Goal: Browse casually

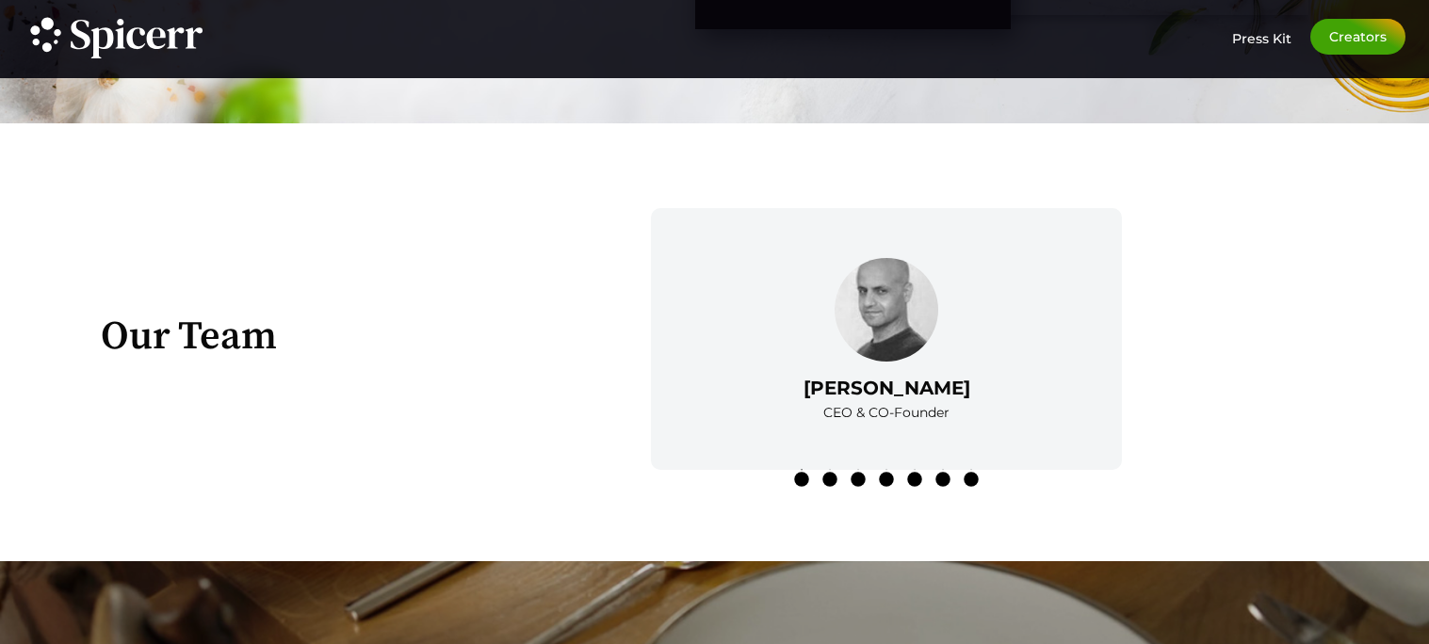
scroll to position [2846, 0]
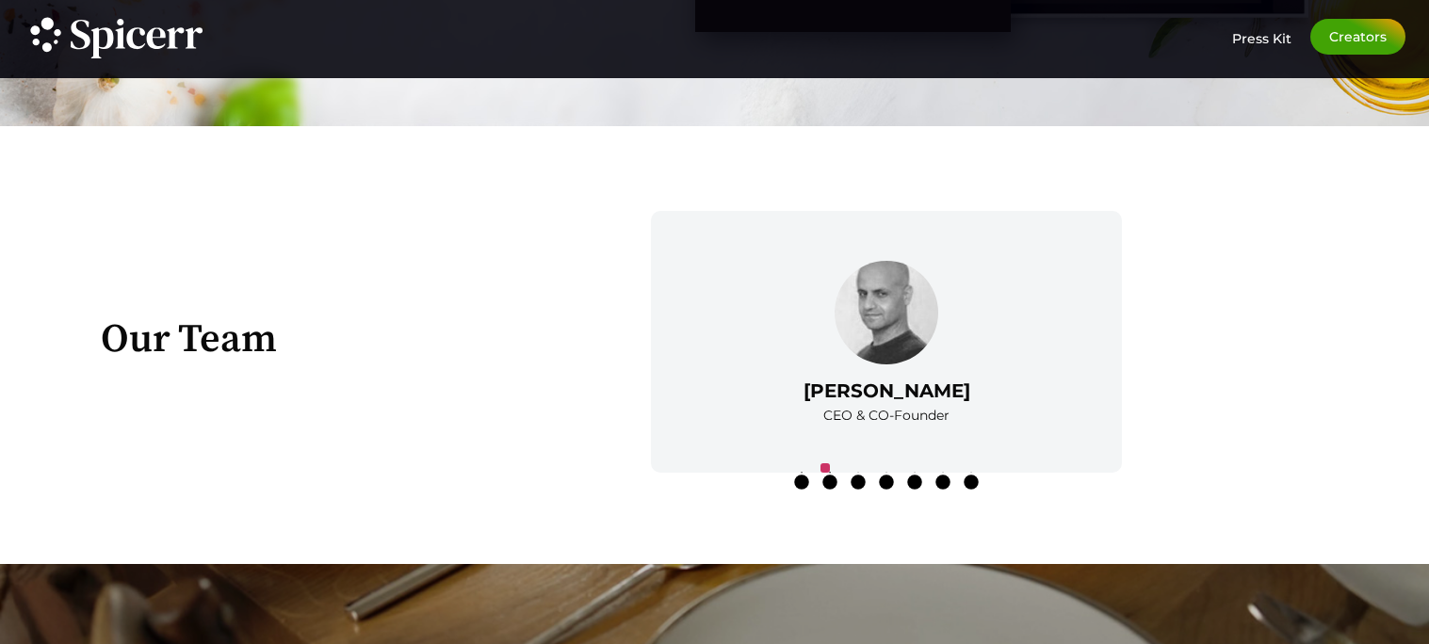
click at [821, 473] on button "2" at bounding box center [825, 467] width 9 height 9
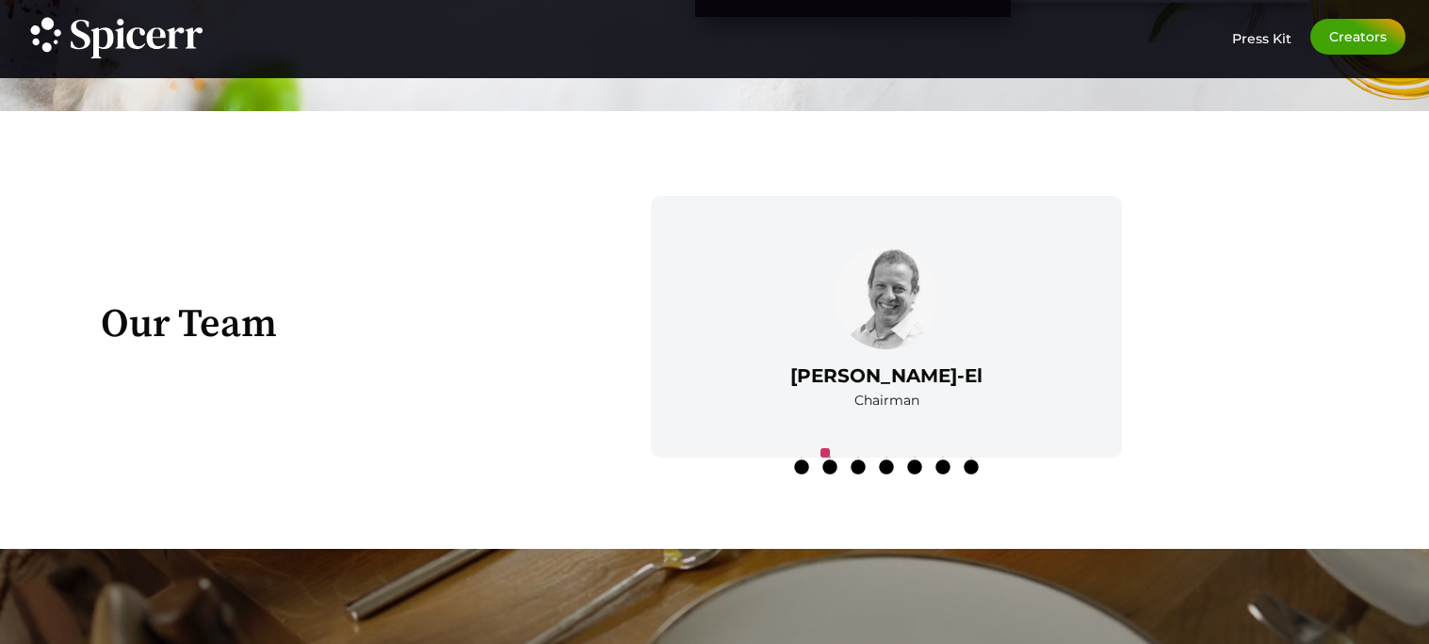
scroll to position [2869, 0]
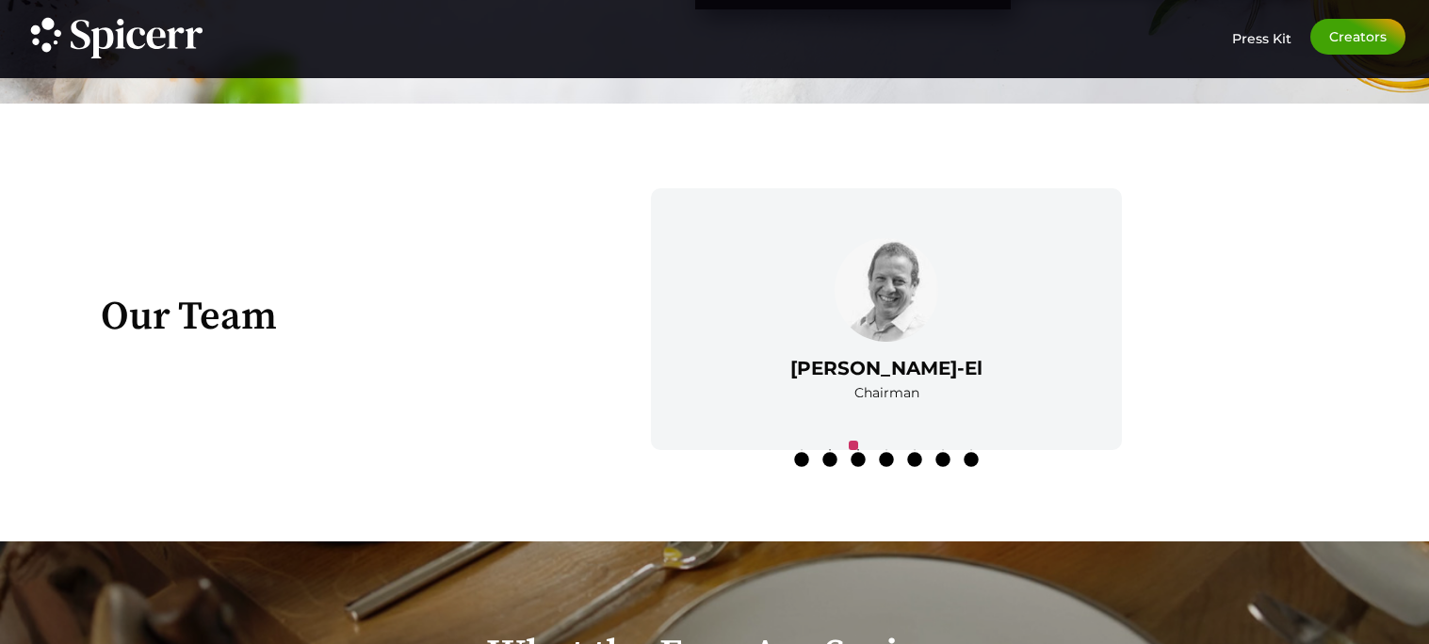
click at [858, 447] on button "3" at bounding box center [853, 445] width 9 height 9
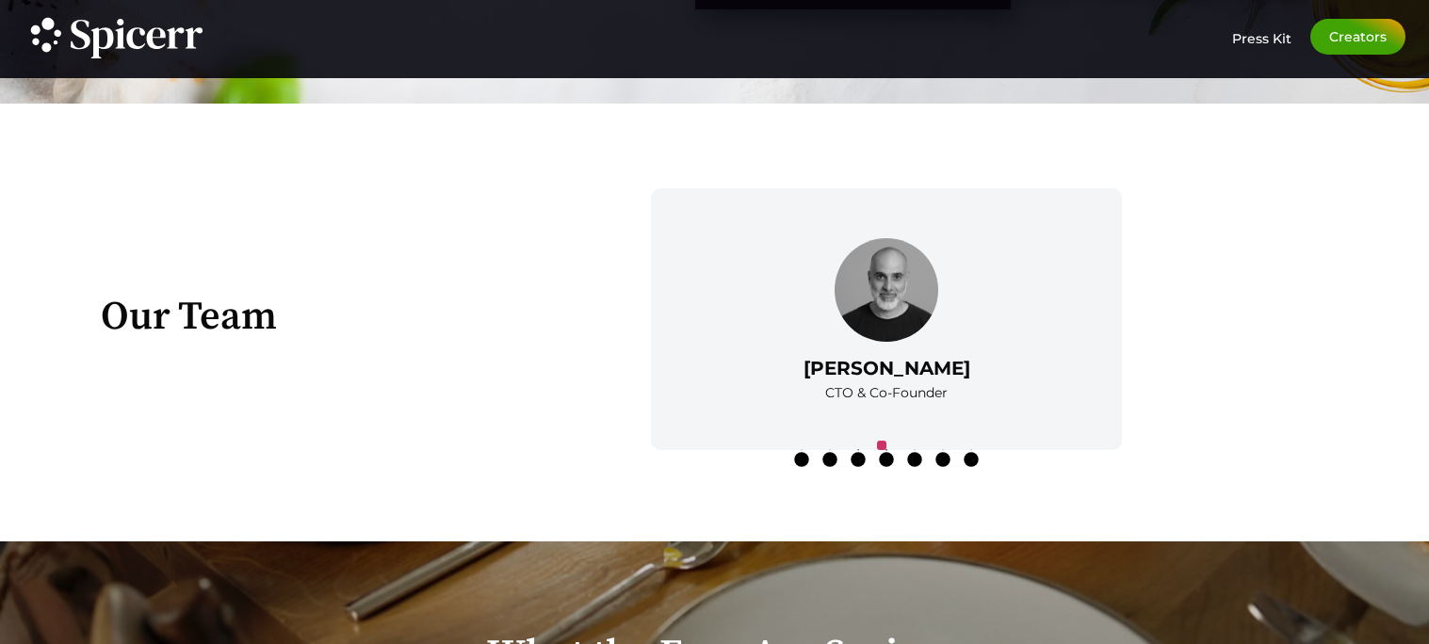
click at [886, 450] on button "4" at bounding box center [881, 445] width 9 height 9
click at [914, 450] on button "5" at bounding box center [909, 445] width 9 height 9
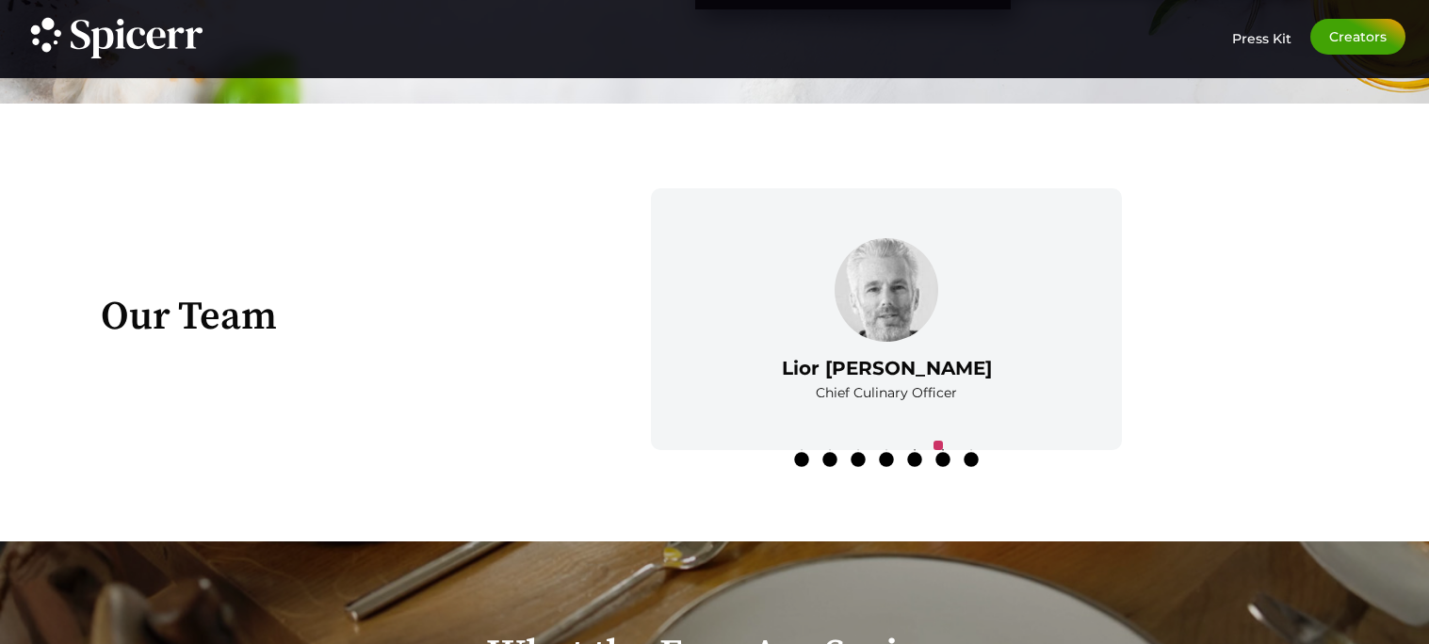
click at [943, 450] on button "6" at bounding box center [938, 445] width 9 height 9
click at [963, 462] on icon at bounding box center [971, 459] width 19 height 19
click at [966, 460] on circle at bounding box center [971, 459] width 15 height 15
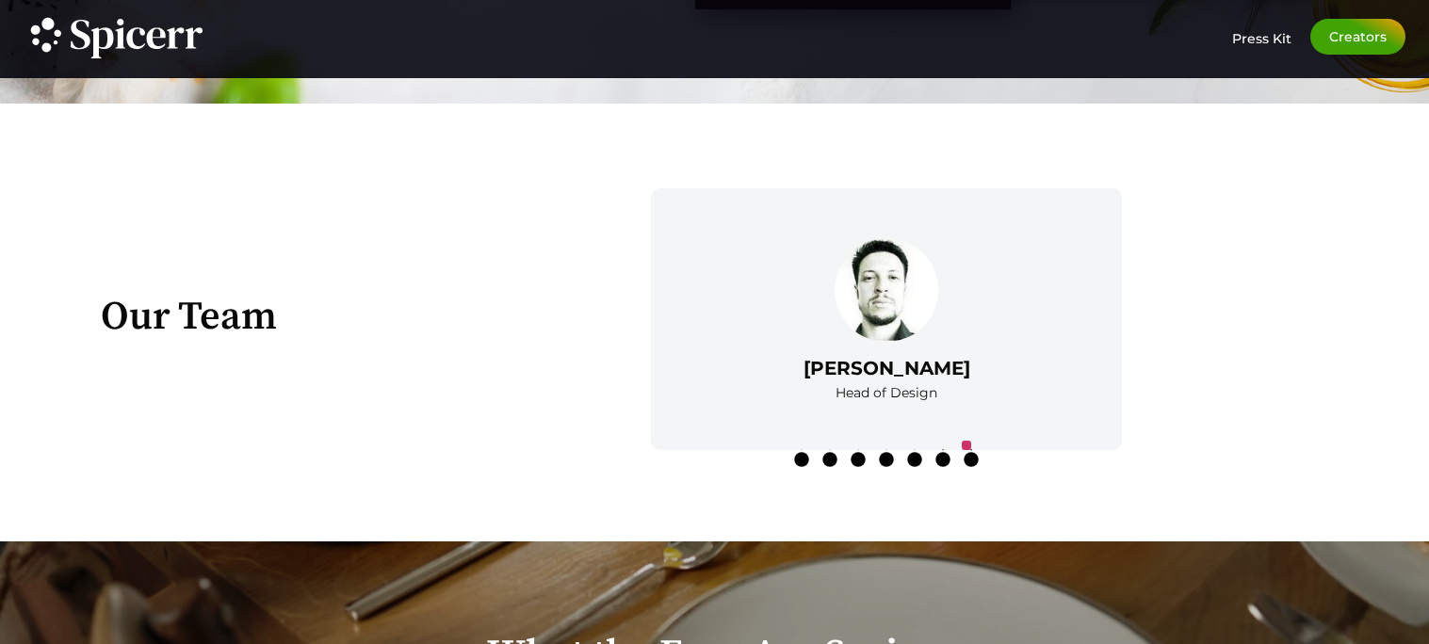
click at [967, 450] on button "7" at bounding box center [966, 445] width 9 height 9
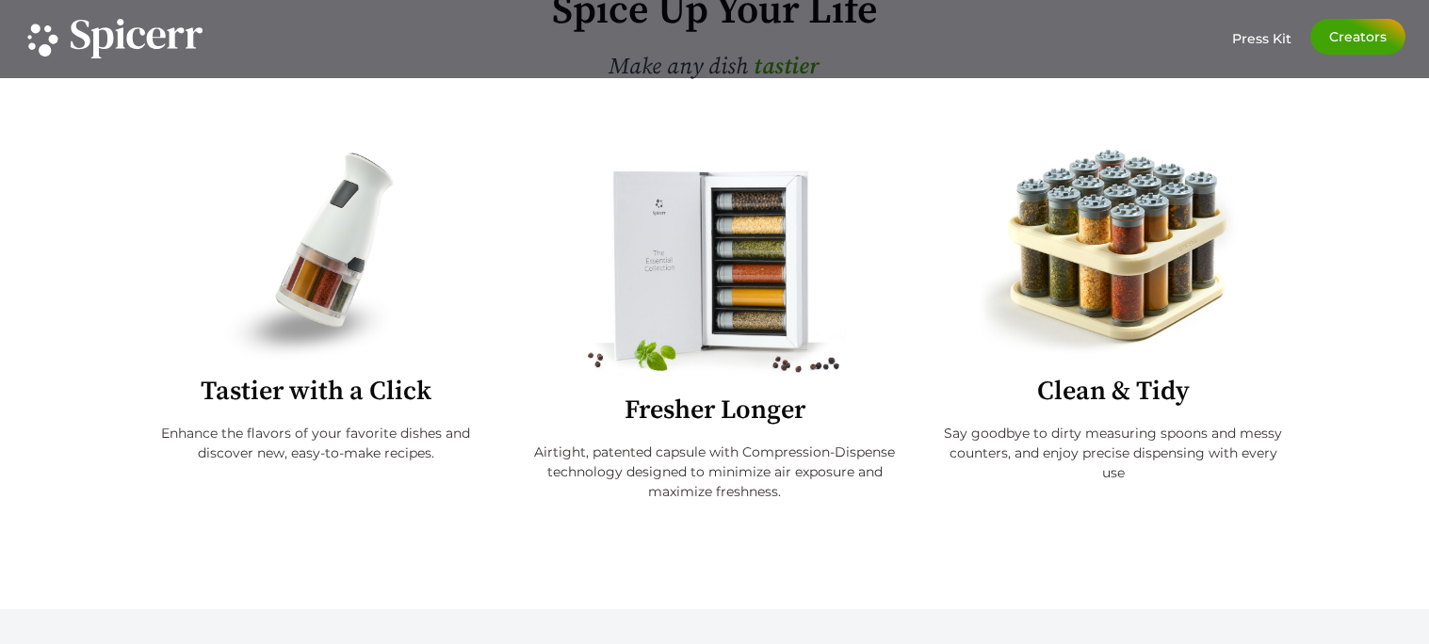
scroll to position [0, 0]
